Goal: Task Accomplishment & Management: Manage account settings

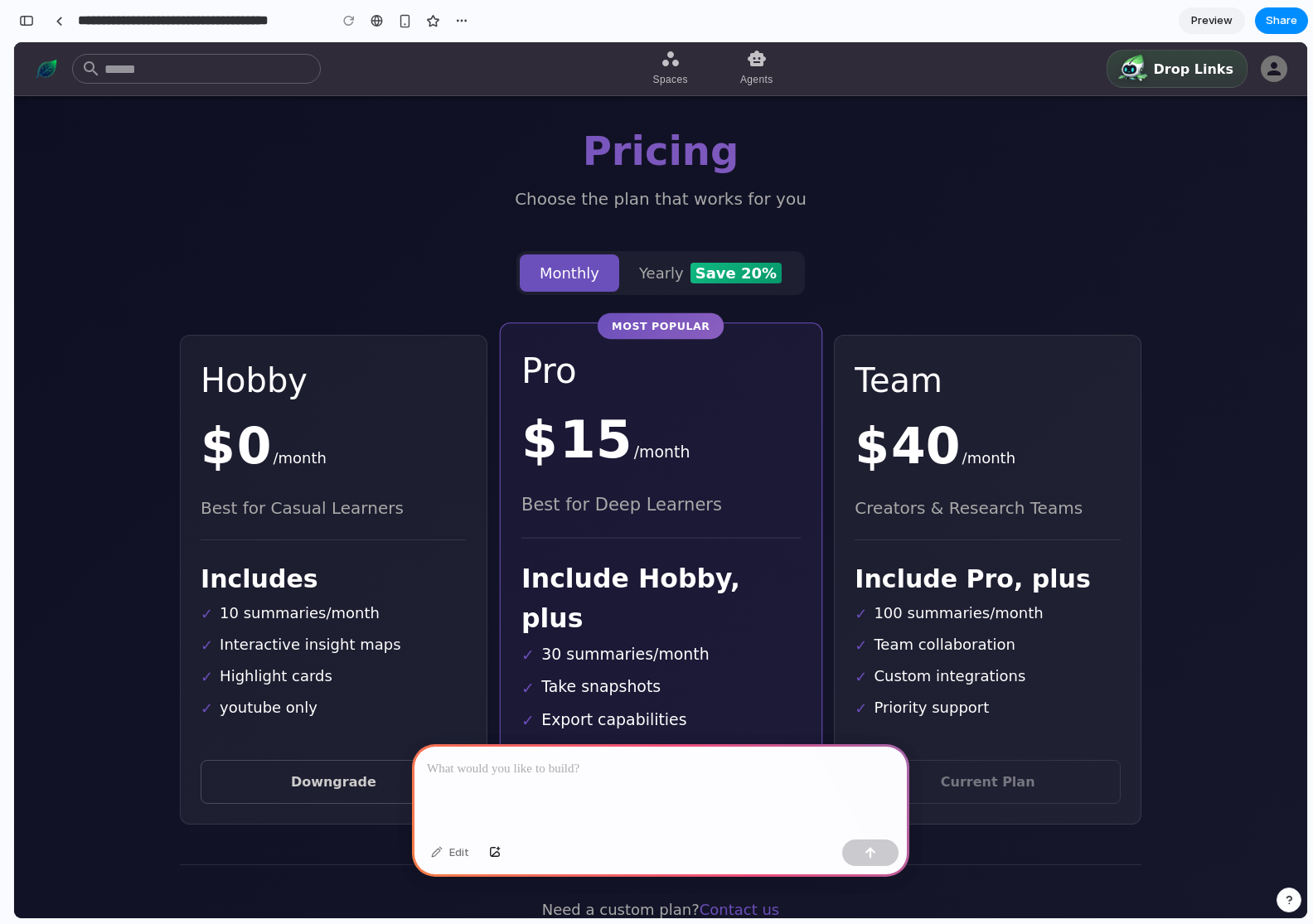
click at [551, 792] on div at bounding box center [660, 788] width 497 height 89
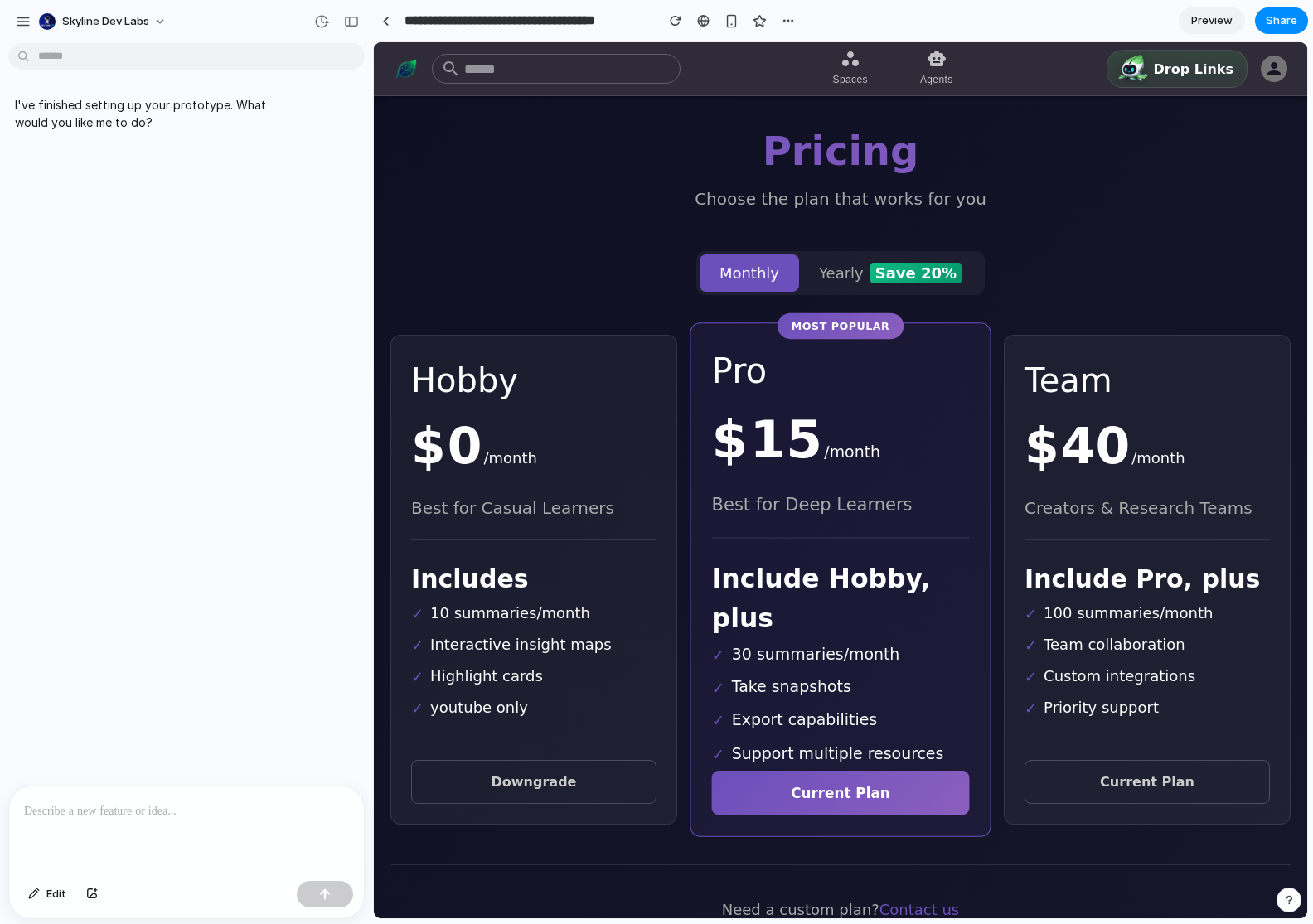
click at [123, 667] on div "I've finished setting up your prototype. What would you like me to do?" at bounding box center [182, 418] width 363 height 736
click at [107, 794] on div at bounding box center [186, 830] width 355 height 88
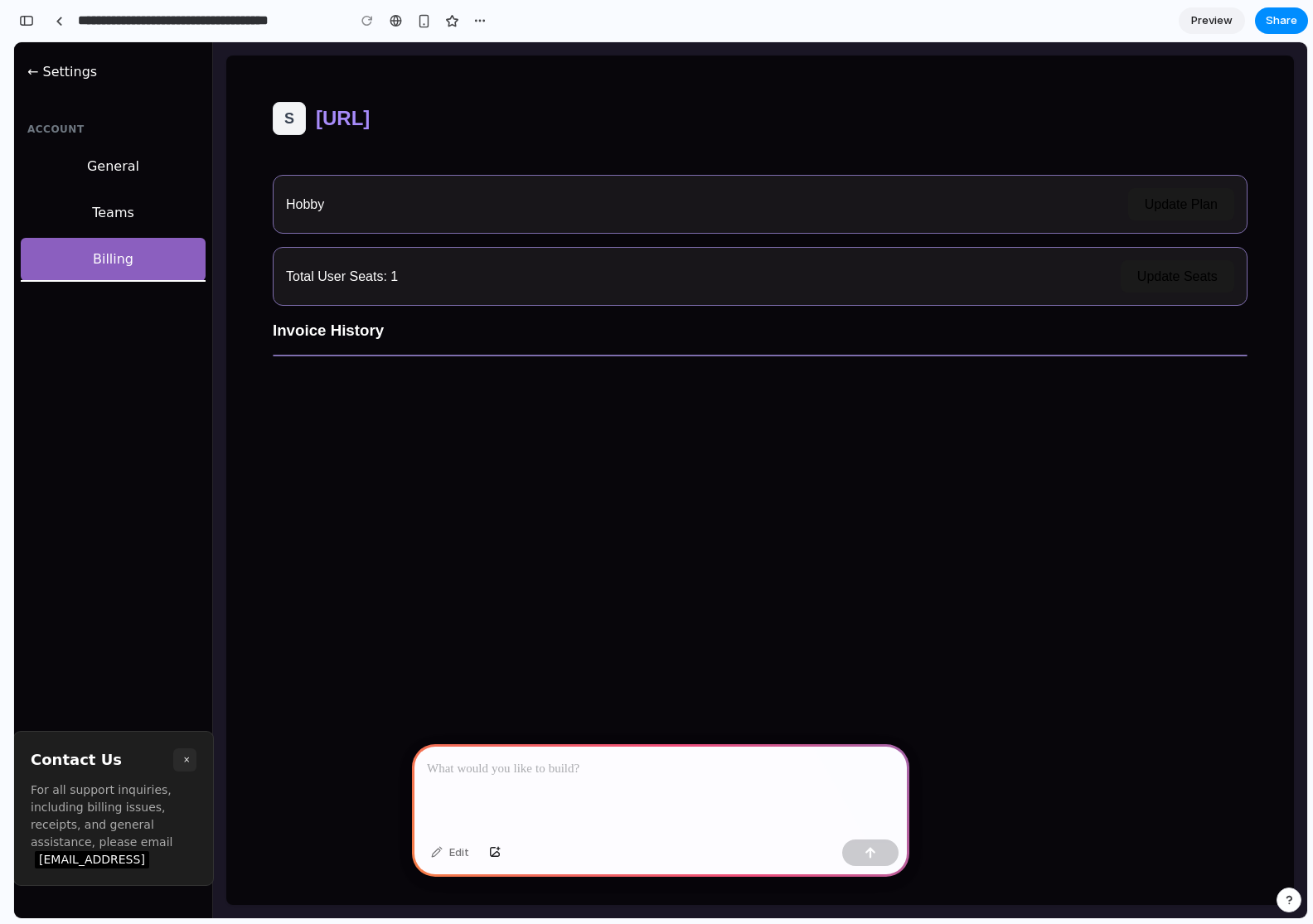
click at [480, 799] on div at bounding box center [660, 788] width 497 height 89
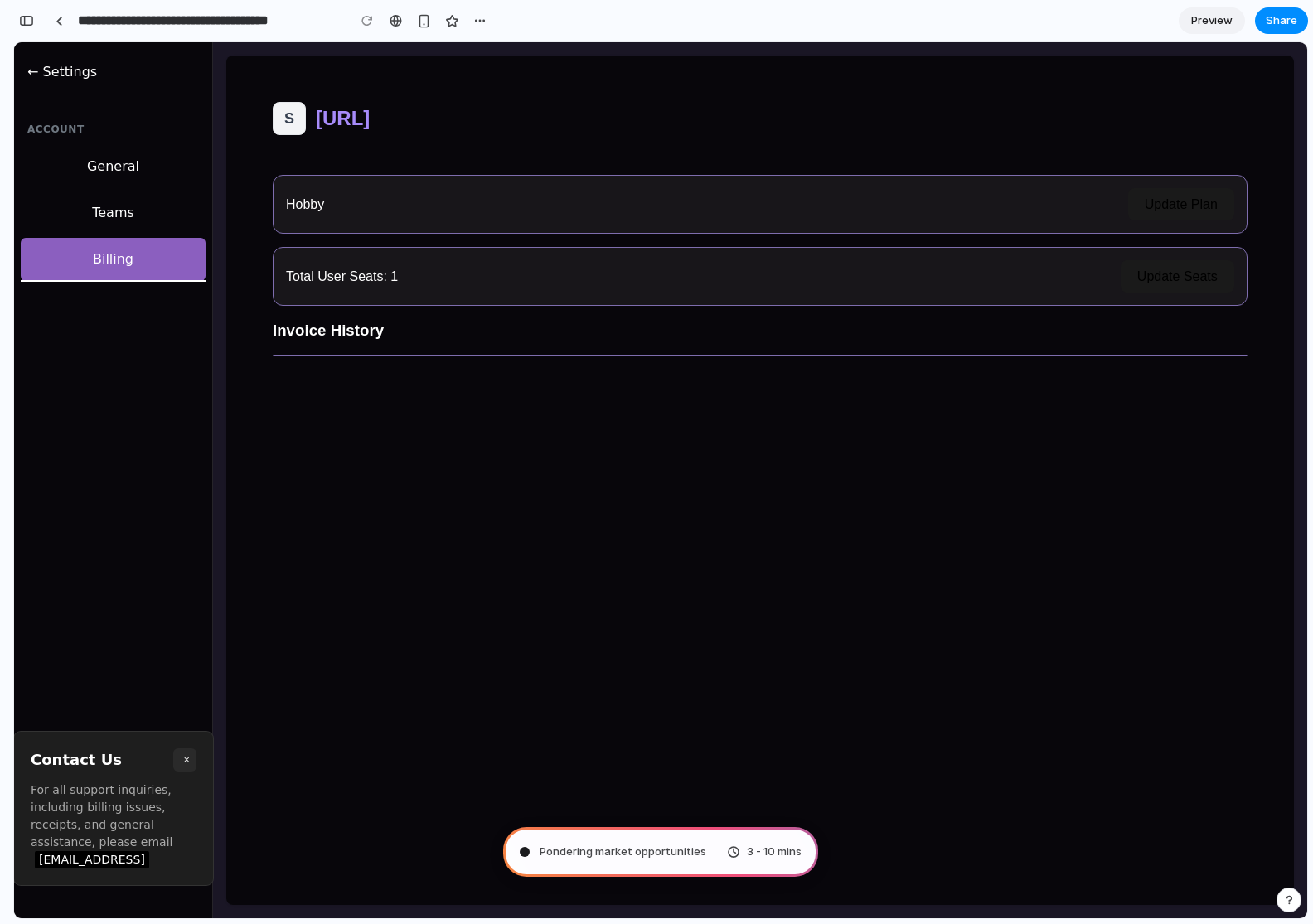
type input "**********"
click at [1159, 275] on button "Update Seats" at bounding box center [1177, 276] width 113 height 33
click at [940, 488] on div "S [URL] Hobby Update Plan Total User Seats: 1 Update Seats Invoice History" at bounding box center [760, 479] width 1068 height 849
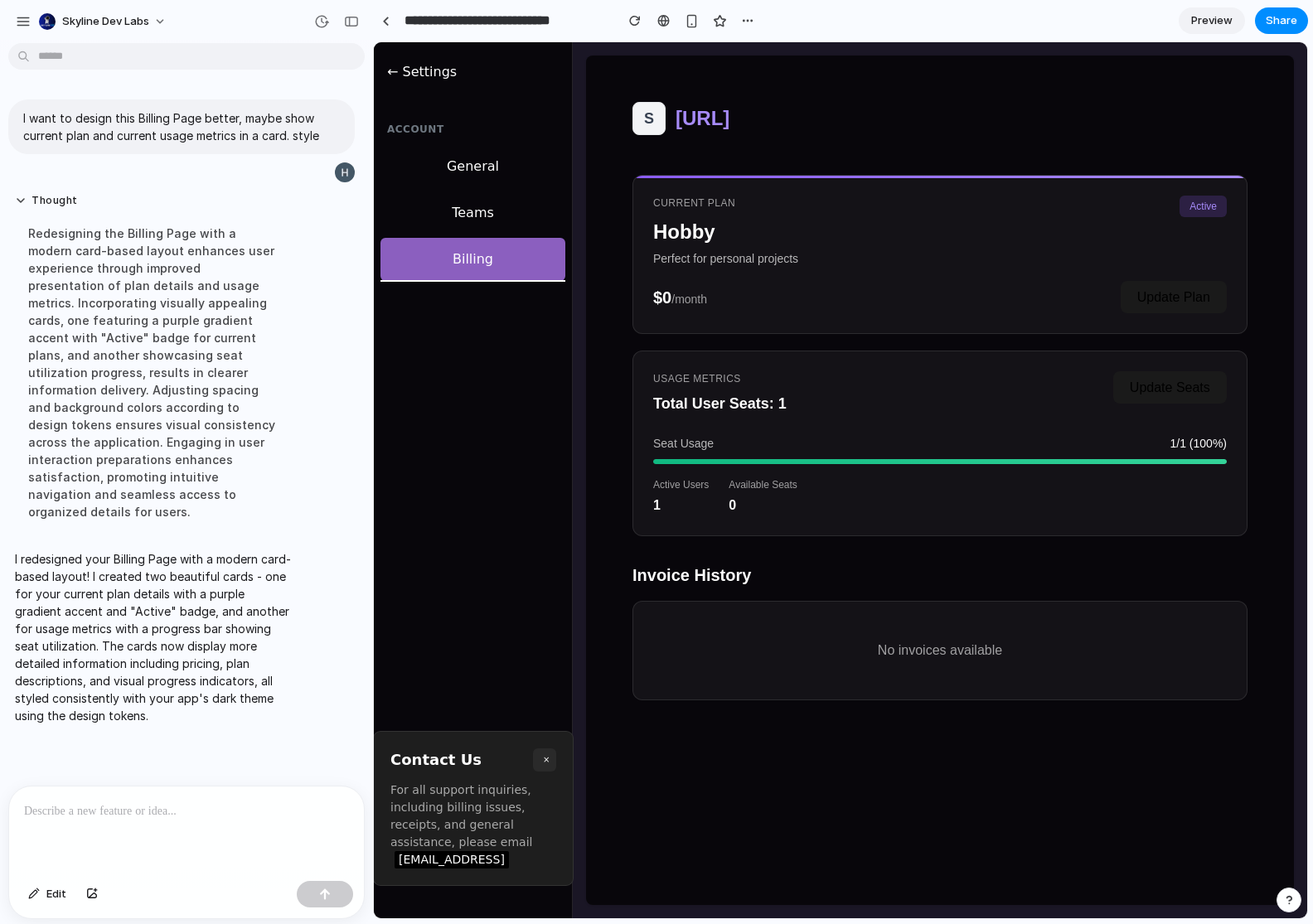
scroll to position [0, 0]
click at [504, 477] on div "← Settings Account General Teams Billing Contact Us × For all support inquiries…" at bounding box center [473, 480] width 199 height 876
click at [111, 829] on div at bounding box center [186, 830] width 355 height 88
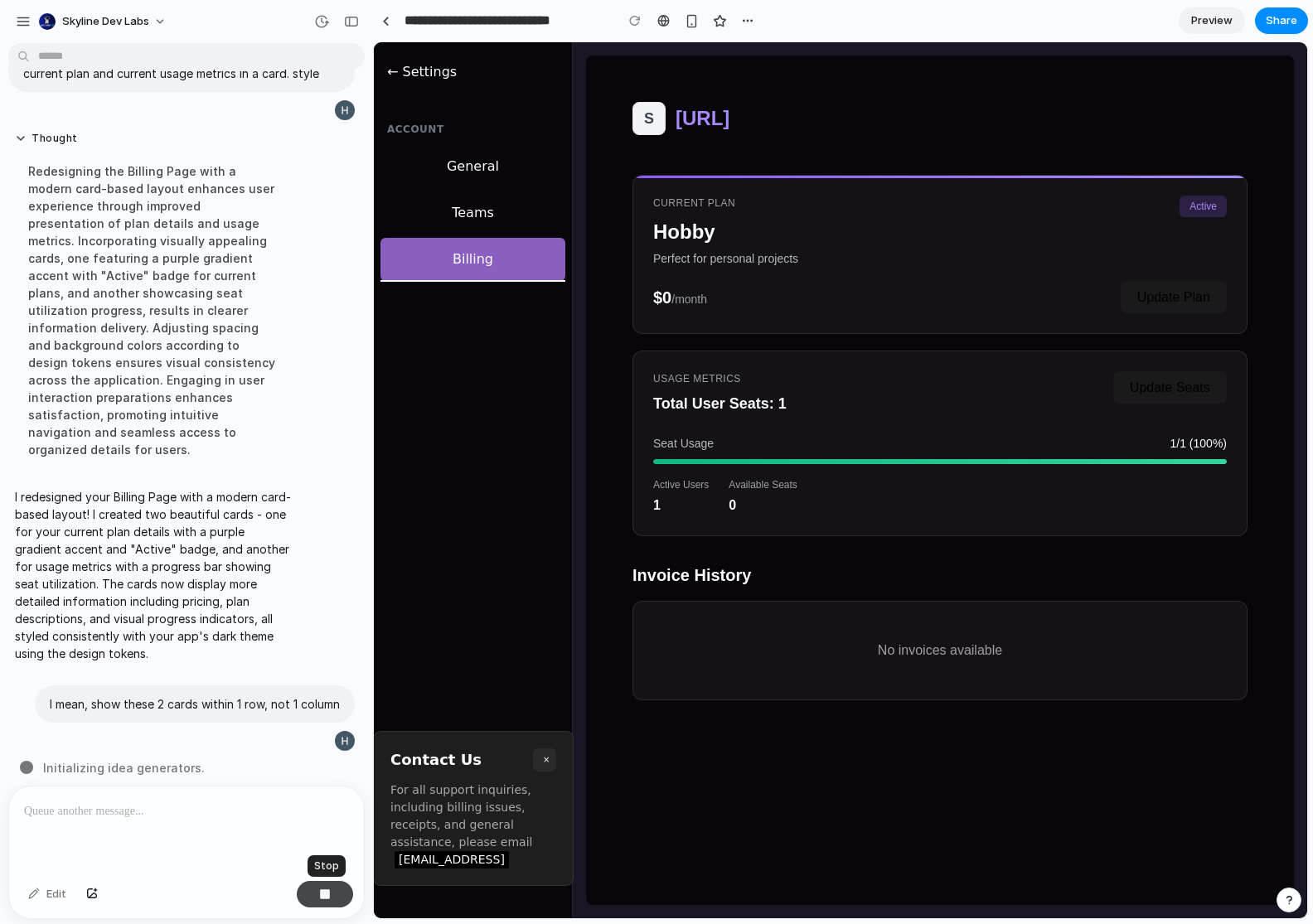
click at [327, 892] on div "button" at bounding box center [325, 894] width 11 height 11
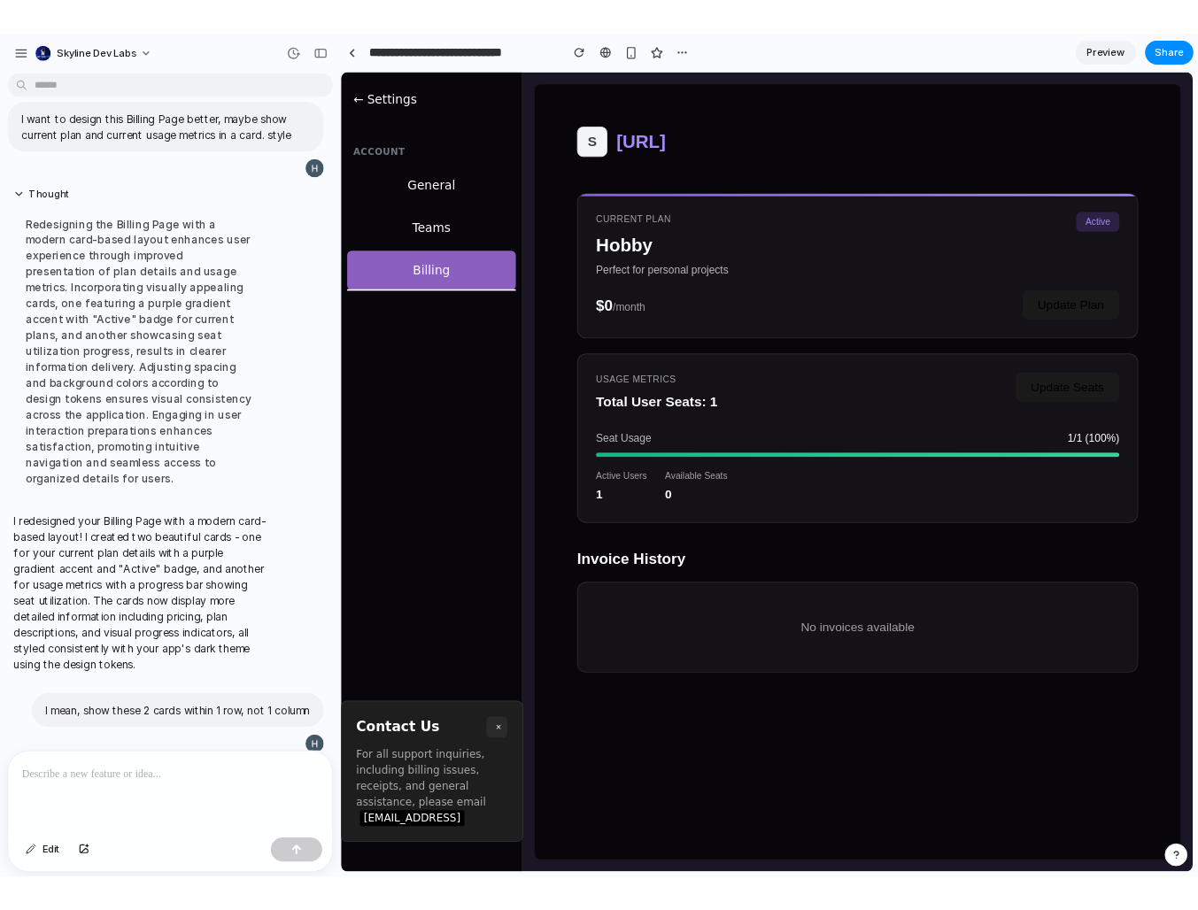
scroll to position [63, 0]
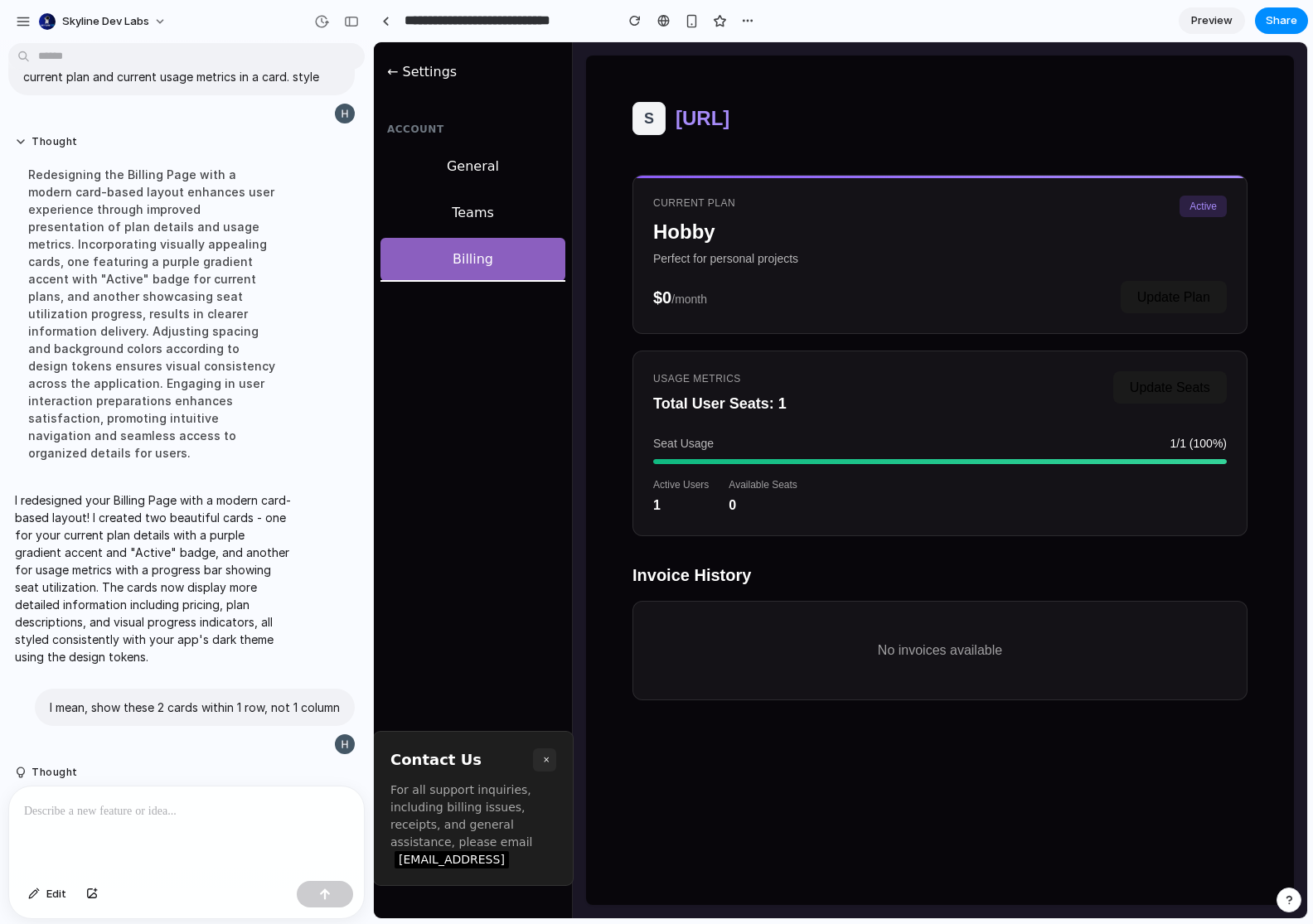
click at [1106, 463] on div at bounding box center [940, 461] width 574 height 5
click at [778, 749] on div "S SaveForLater.ai Current Plan Hobby Perfect for personal projects Active $0 /m…" at bounding box center [940, 479] width 708 height 849
click at [904, 648] on div "No invoices available" at bounding box center [940, 651] width 615 height 99
drag, startPoint x: 1056, startPoint y: 654, endPoint x: 835, endPoint y: 659, distance: 221.1
click at [835, 659] on div "No invoices available" at bounding box center [940, 651] width 615 height 99
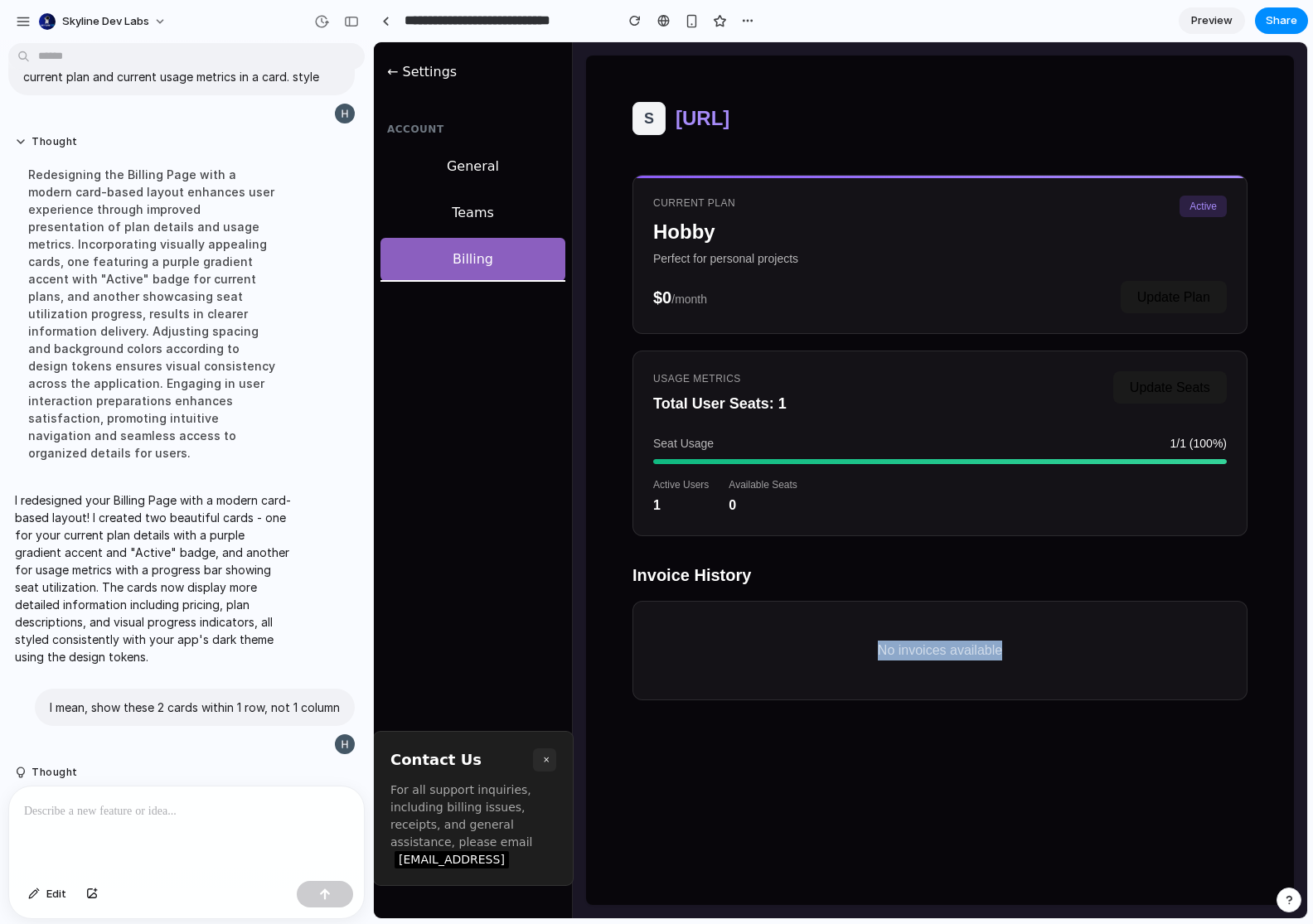
drag, startPoint x: 835, startPoint y: 661, endPoint x: 794, endPoint y: 748, distance: 96.2
click at [835, 661] on div "No invoices available" at bounding box center [940, 651] width 615 height 99
click at [797, 776] on div "S SaveForLater.ai Current Plan Hobby Perfect for personal projects Active $0 /m…" at bounding box center [940, 479] width 708 height 849
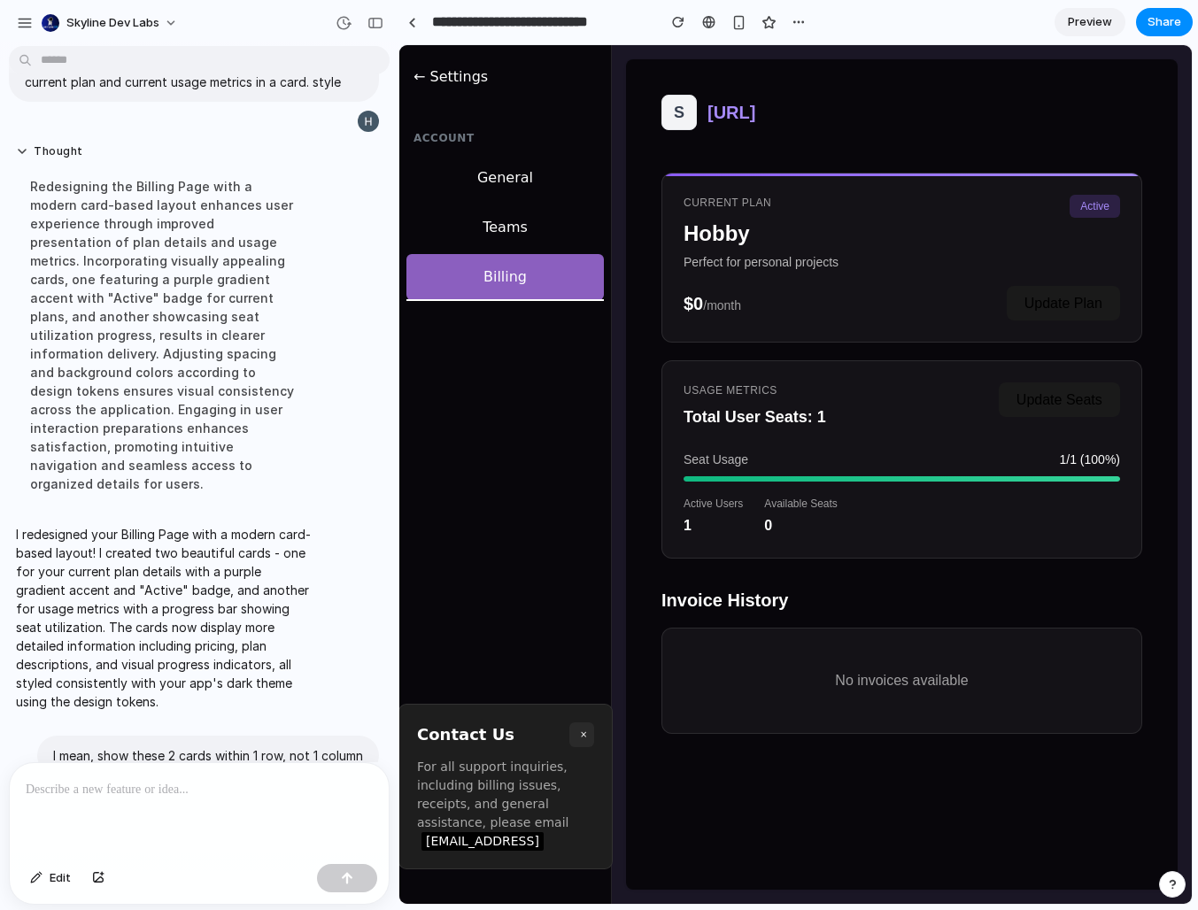
click at [496, 548] on div "← Settings Account General Teams Billing Contact Us × For all support inquiries…" at bounding box center [505, 474] width 212 height 859
click at [129, 831] on div at bounding box center [199, 810] width 379 height 94
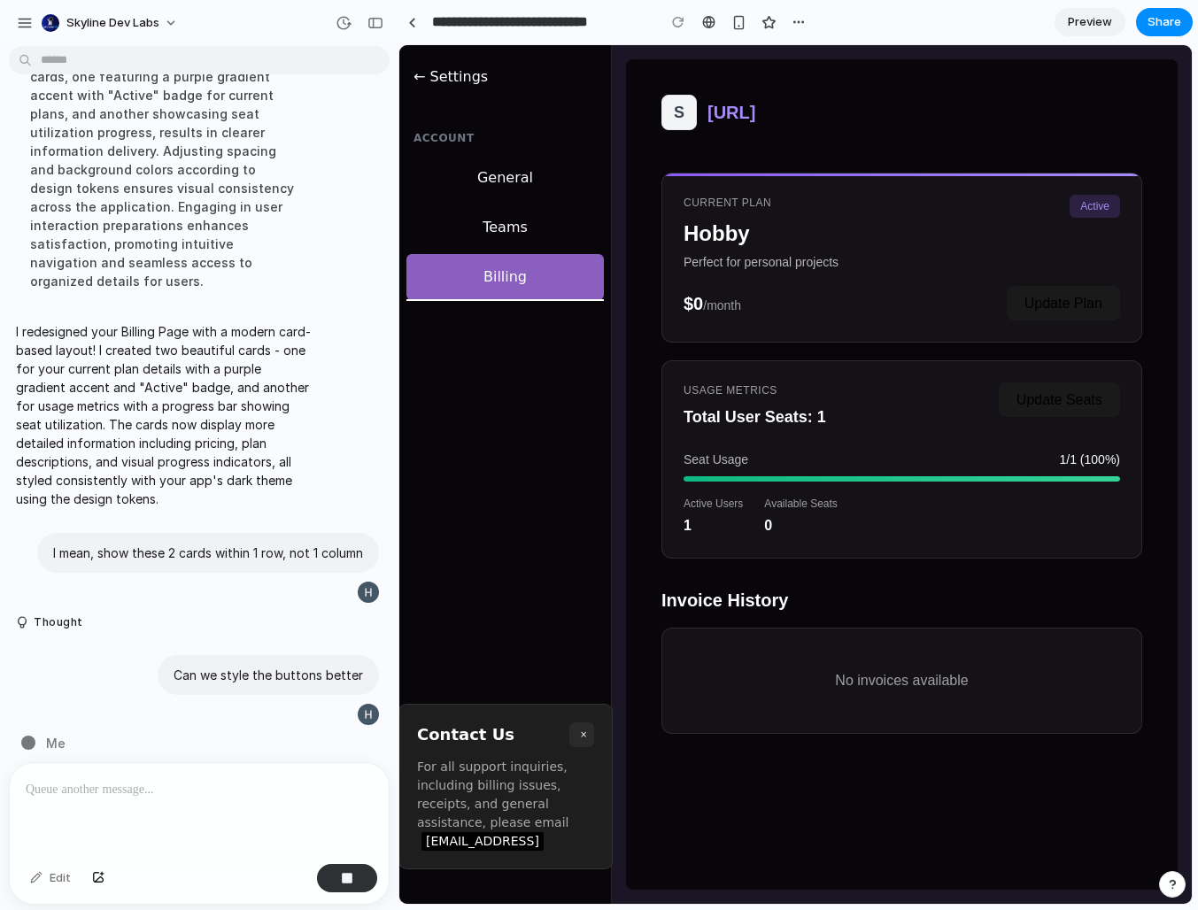
click at [91, 814] on div at bounding box center [199, 810] width 379 height 94
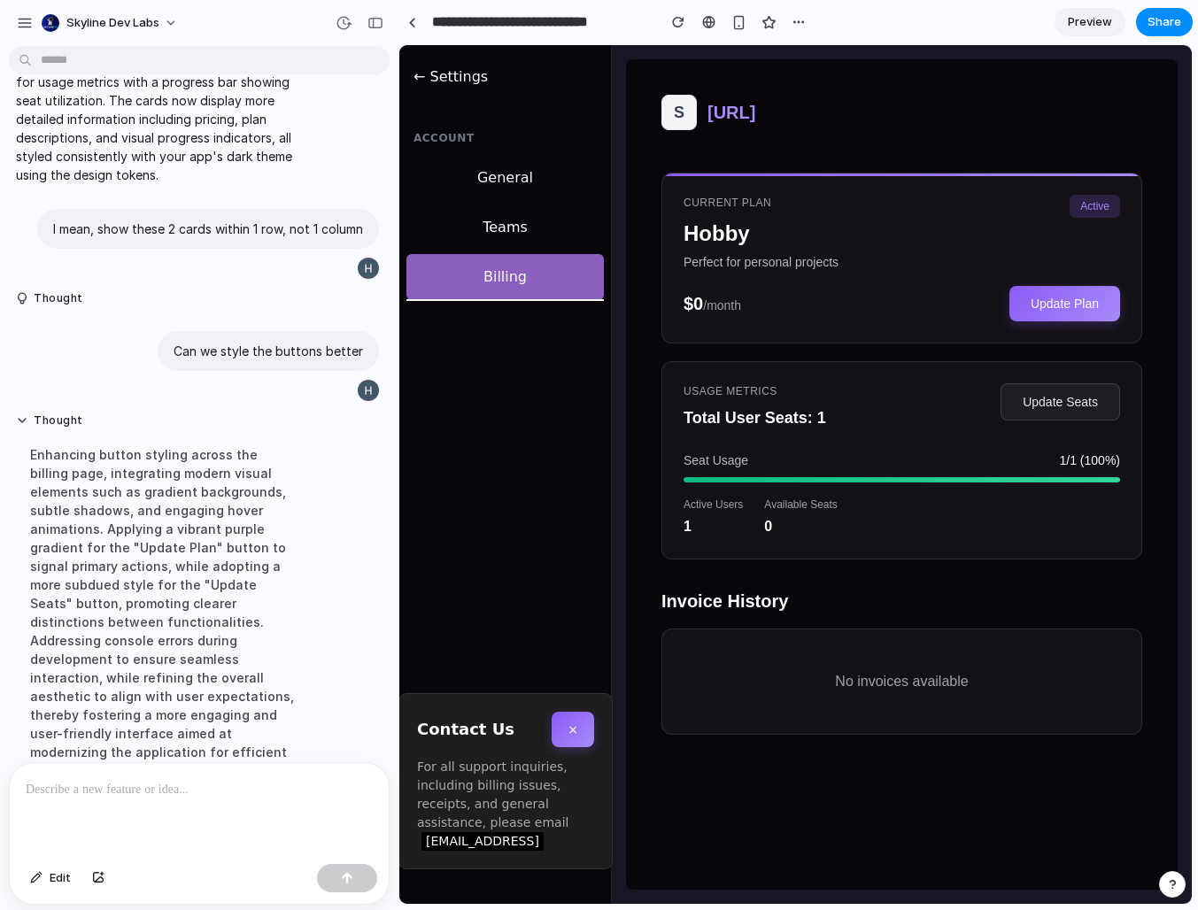
scroll to position [506, 0]
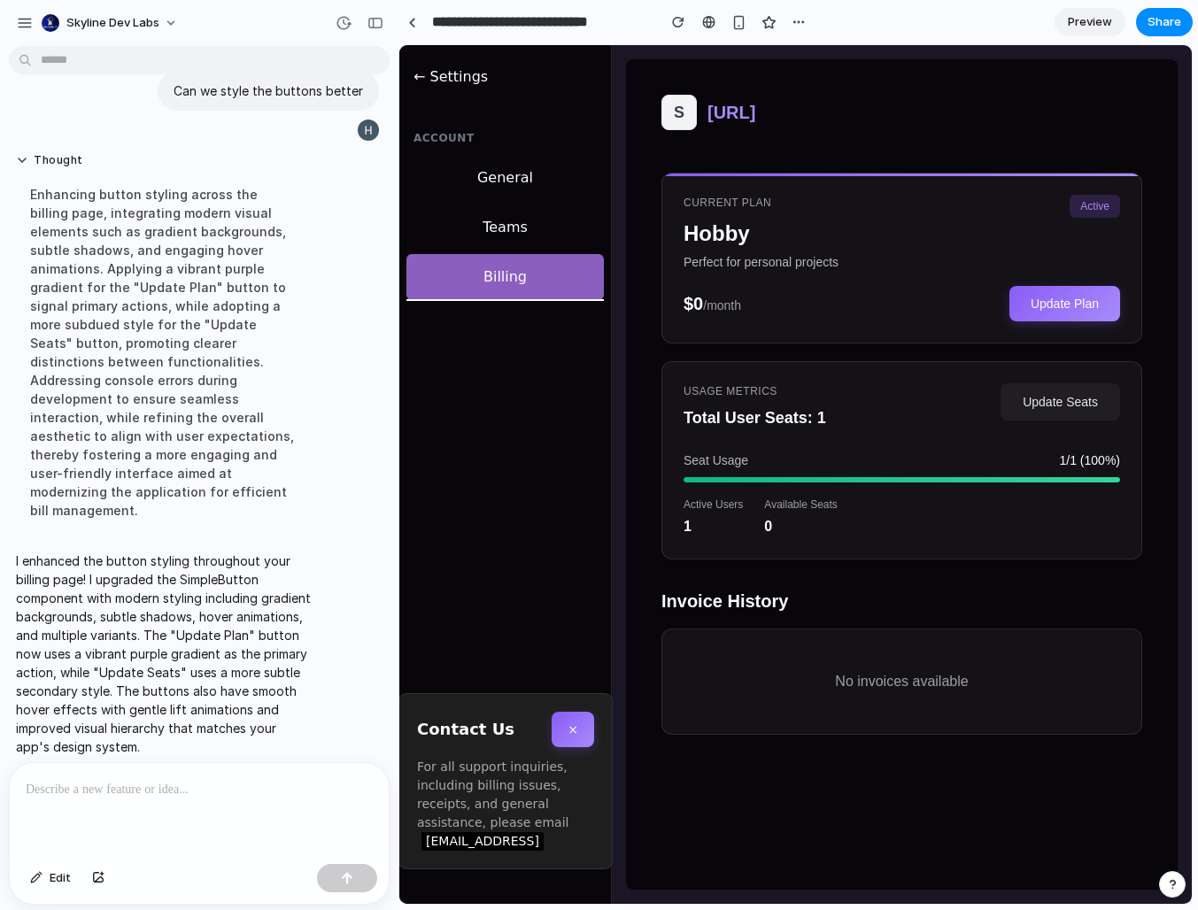
click at [1131, 621] on div "Invoice History No invoices available" at bounding box center [901, 661] width 481 height 147
click at [509, 538] on div "← Settings Account General Teams Billing Contact Us × For all support inquiries…" at bounding box center [505, 474] width 212 height 859
click at [283, 661] on p "I enhanced the button styling throughout your billing page! I upgraded the Simp…" at bounding box center [164, 654] width 296 height 205
